Goal: Contribute content

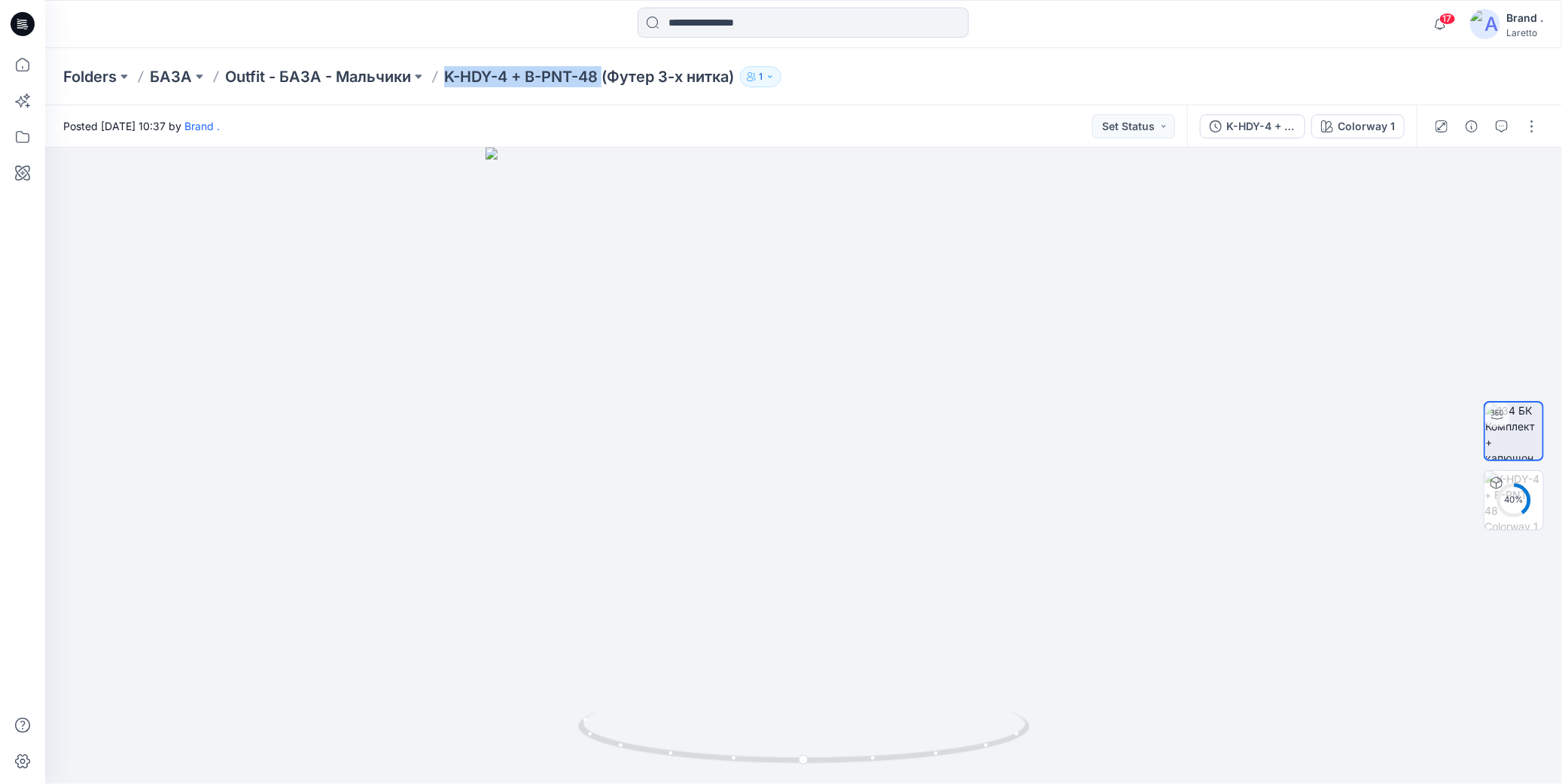
drag, startPoint x: 444, startPoint y: 61, endPoint x: 604, endPoint y: 79, distance: 161.0
click at [604, 79] on div "Folders БАЗА Outfit - БАЗА - Мальчики K-HDY-4 + B-PNT-48 (Футер 3-х нитка) 1" at bounding box center [803, 77] width 1517 height 57
copy p "K-HDY-4 + B-PNT-48"
click at [920, 77] on div "Folders БАЗА Outfit - БАЗА - Мальчики K-HDY-4 + B-PNT-48 (Футер 3-х нитка) 1" at bounding box center [745, 77] width 1363 height 21
click at [1538, 132] on button "button" at bounding box center [1532, 127] width 24 height 24
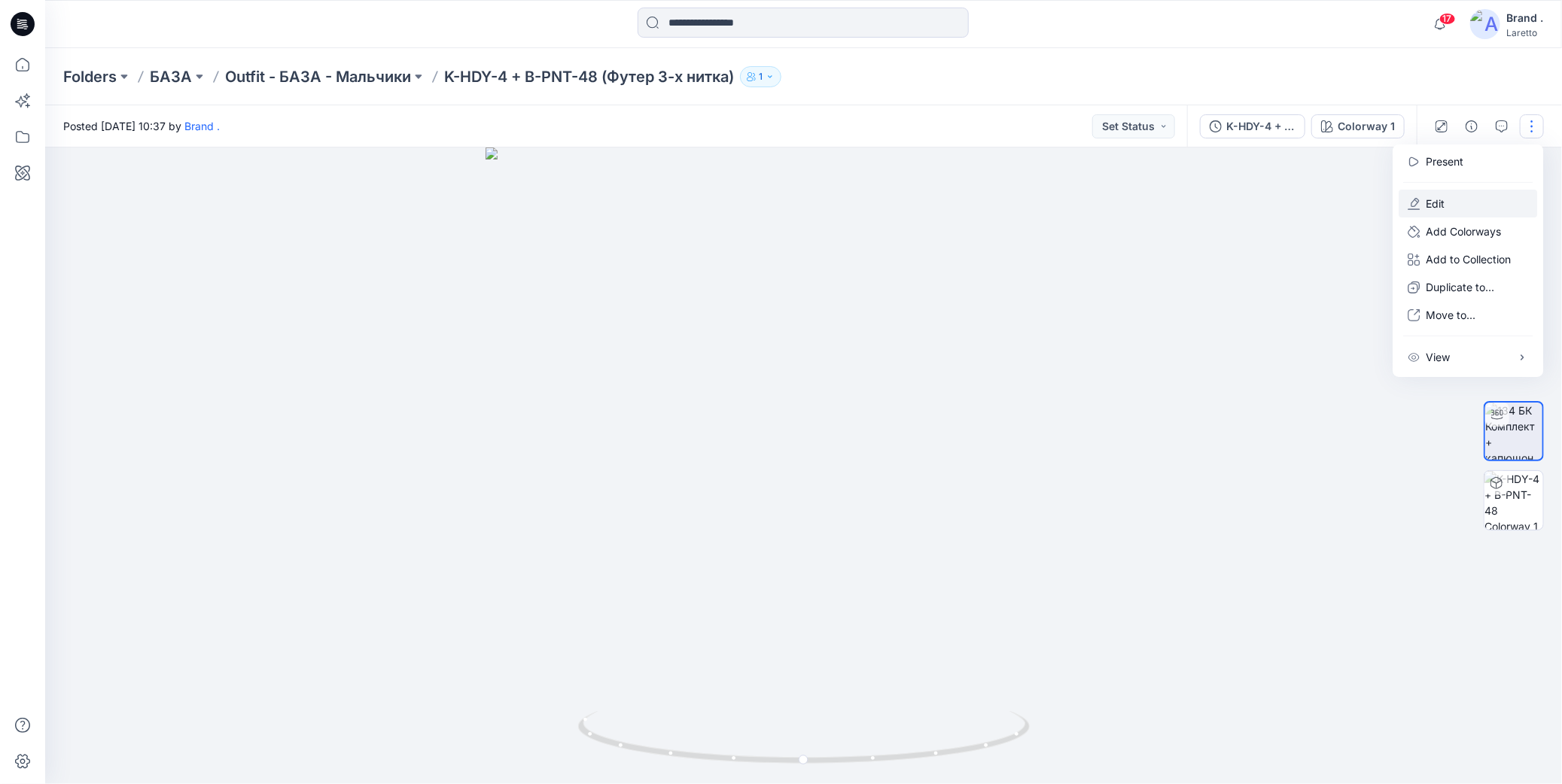
click at [1414, 201] on icon "button" at bounding box center [1414, 203] width 12 height 12
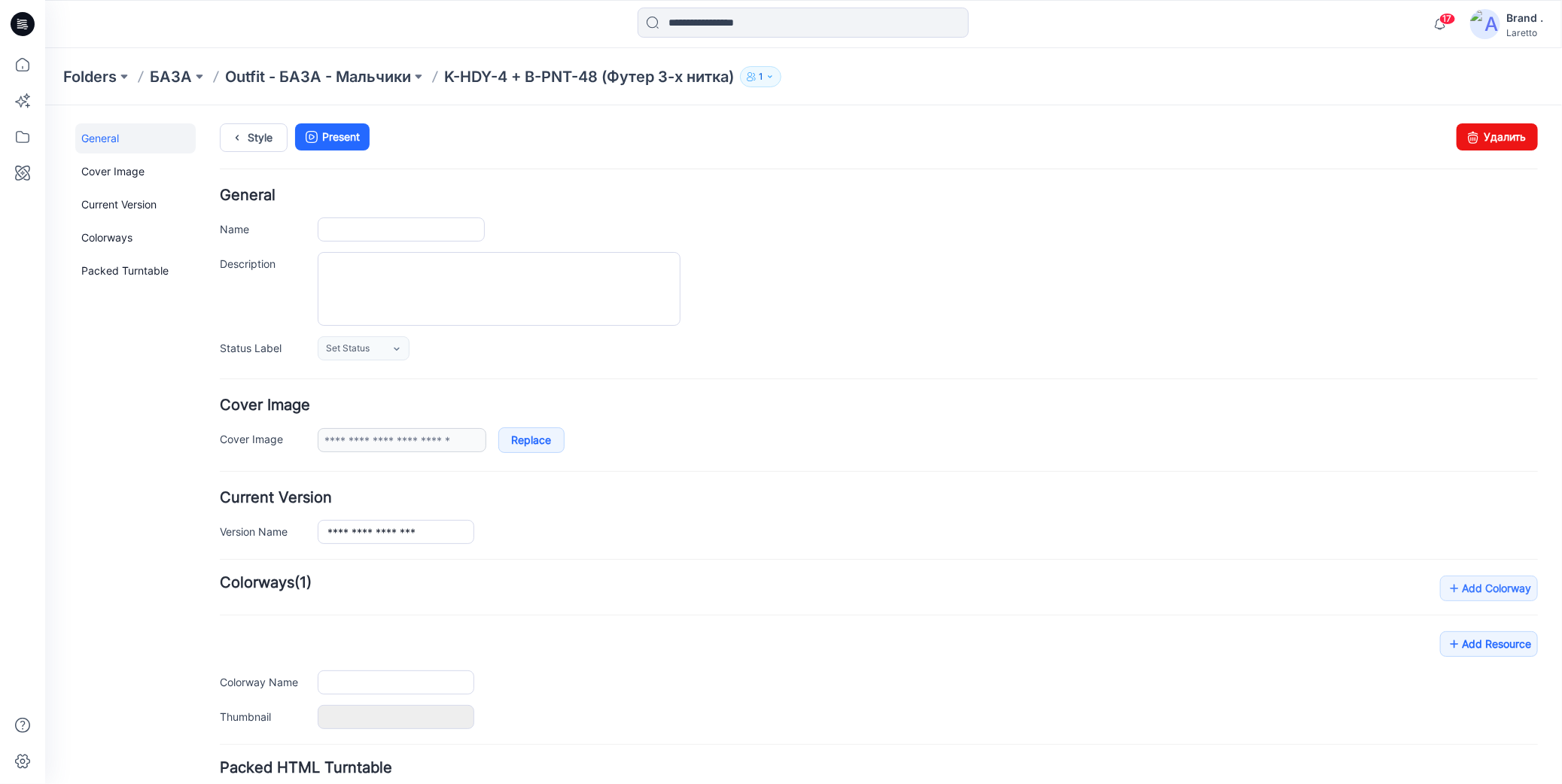
type input "**********"
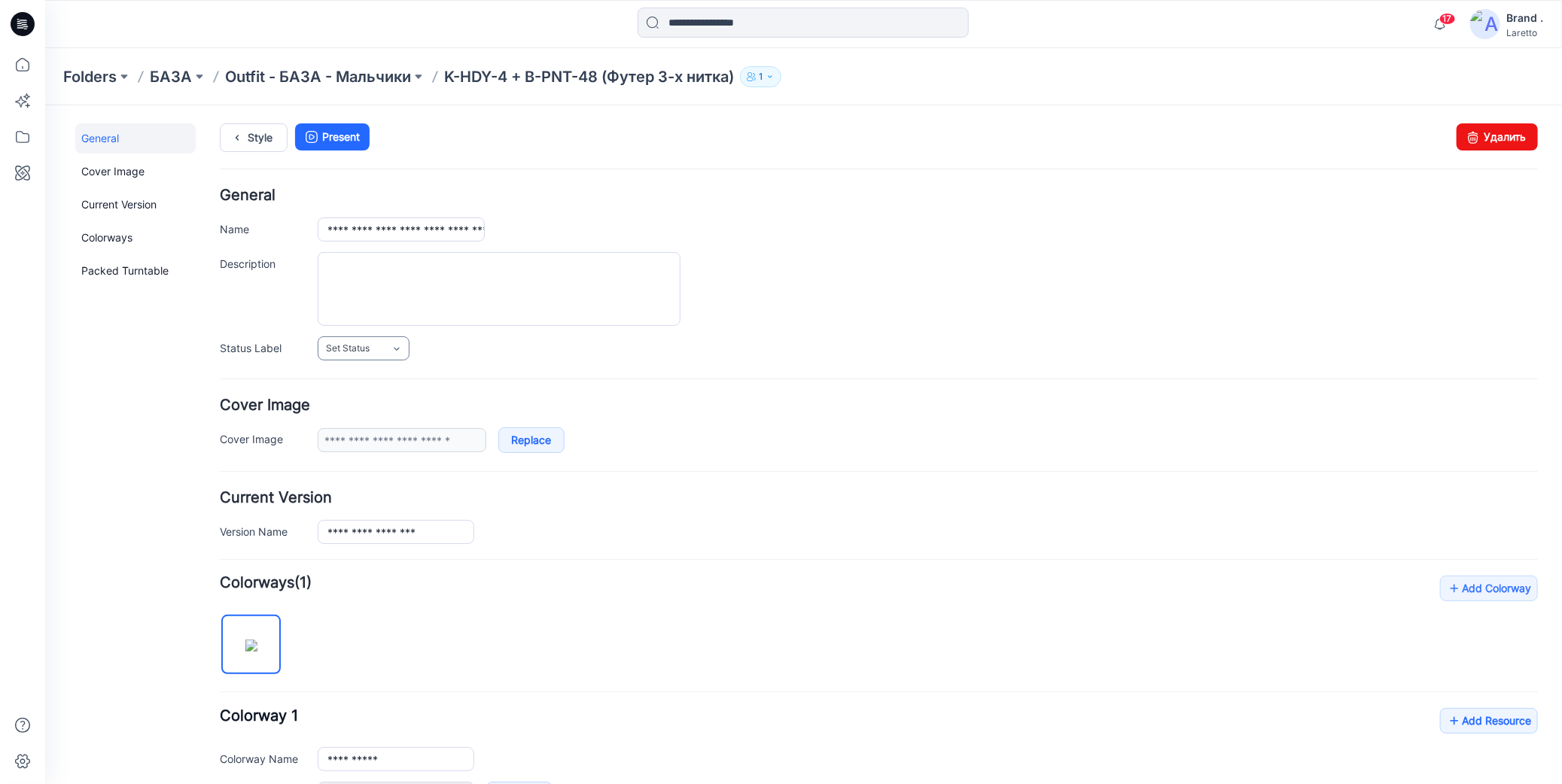
click at [379, 352] on link "Set Status" at bounding box center [363, 348] width 91 height 24
click at [352, 417] on link "Конструктор [PERSON_NAME]" at bounding box center [396, 413] width 149 height 32
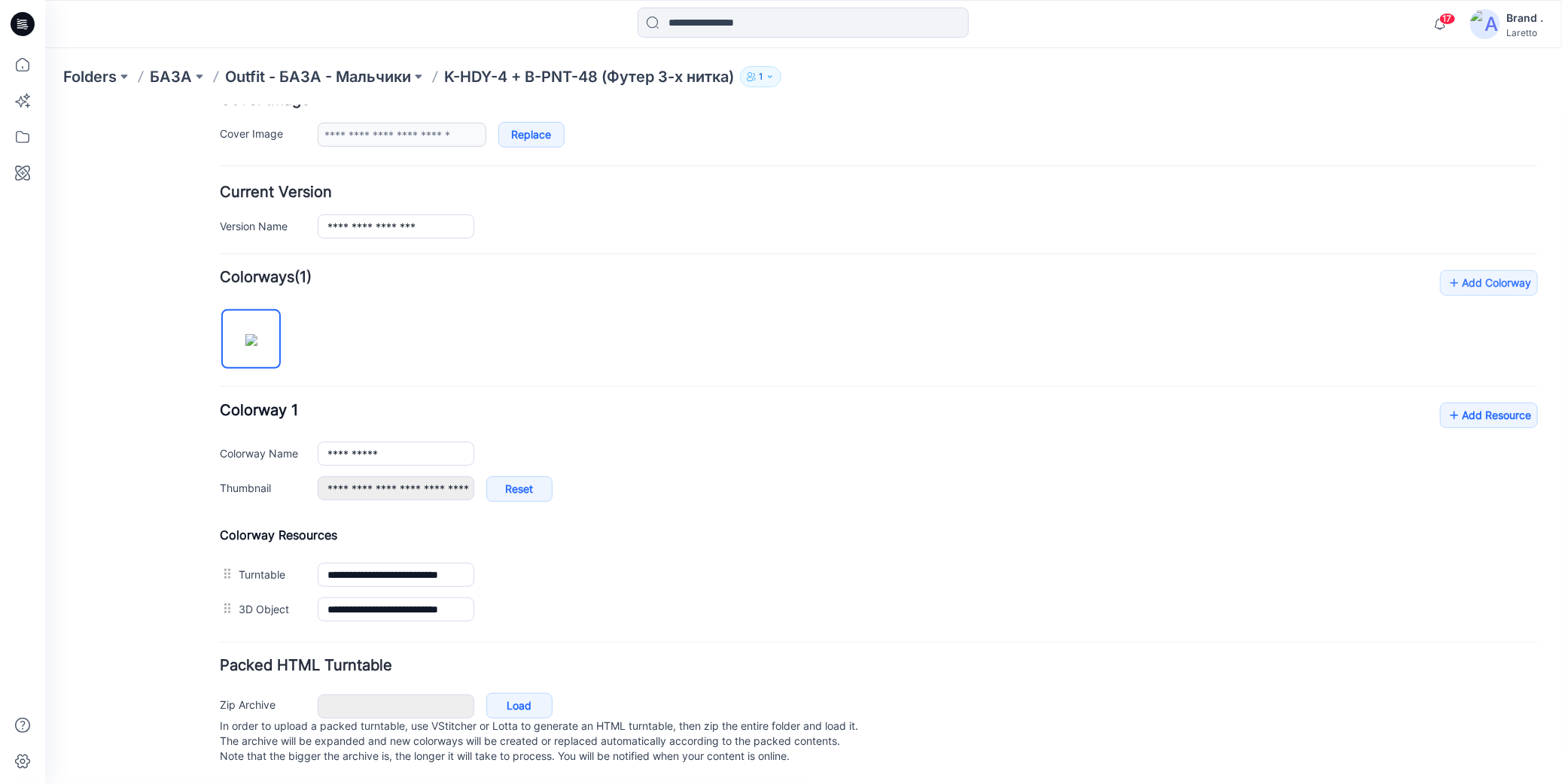
scroll to position [313, 0]
click at [1446, 402] on icon at bounding box center [1454, 414] width 15 height 24
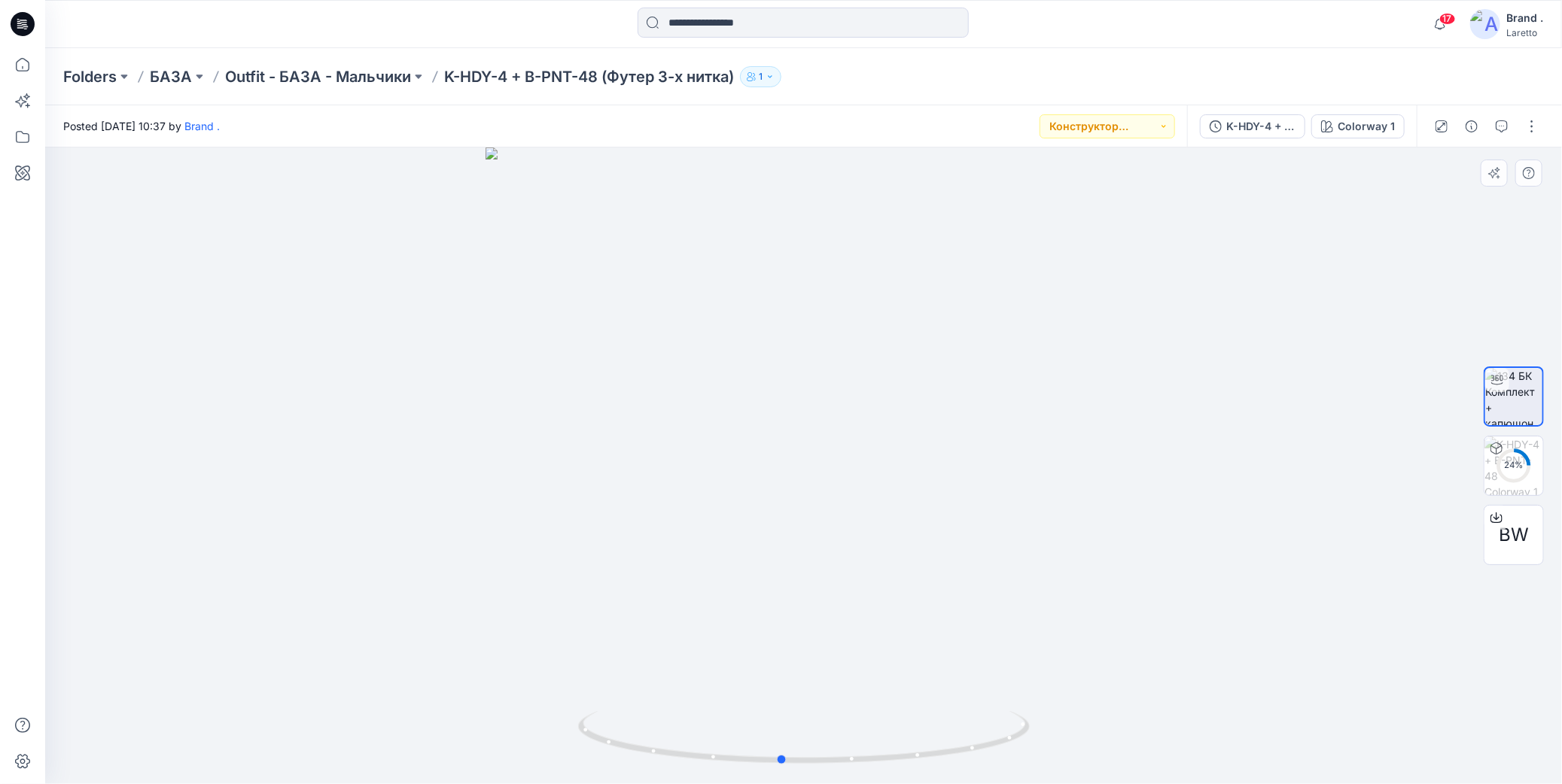
drag, startPoint x: 803, startPoint y: 758, endPoint x: 1231, endPoint y: 689, distance: 433.5
click at [1231, 689] on div at bounding box center [803, 466] width 1517 height 637
click at [947, 79] on div "Folders БАЗА Outfit - БАЗА - Мальчики K-HDY-4 + B-PNT-48 (Футер 3-х нитка) 1" at bounding box center [745, 77] width 1363 height 21
drag, startPoint x: 444, startPoint y: 63, endPoint x: 598, endPoint y: 83, distance: 155.3
click at [598, 83] on div "Folders БАЗА Outfit - БАЗА - Мальчики K-HDY-4 + B-PNT-48 (Футер 3-х нитка) 1" at bounding box center [803, 77] width 1517 height 57
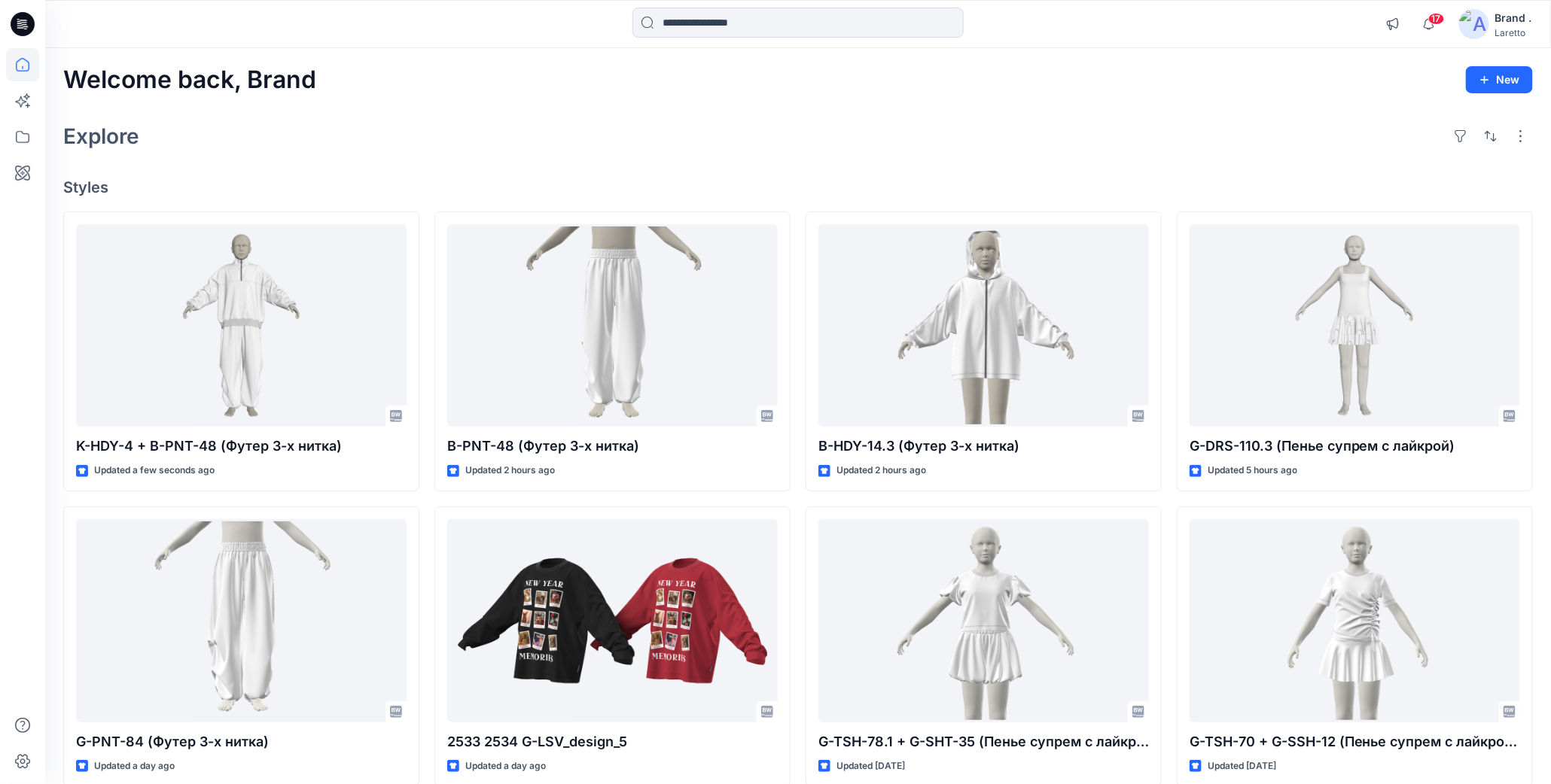
click at [625, 133] on div "Explore" at bounding box center [798, 136] width 1470 height 36
